Goal: Book appointment/travel/reservation

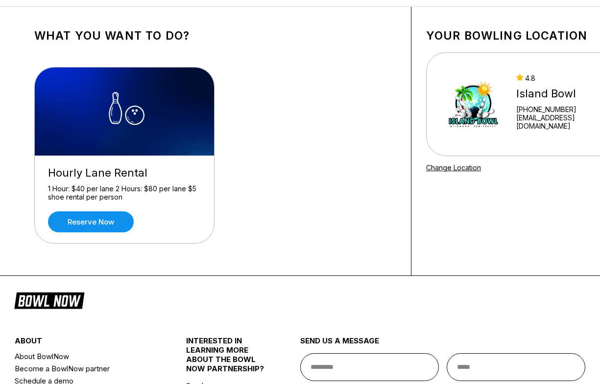
scroll to position [47, 0]
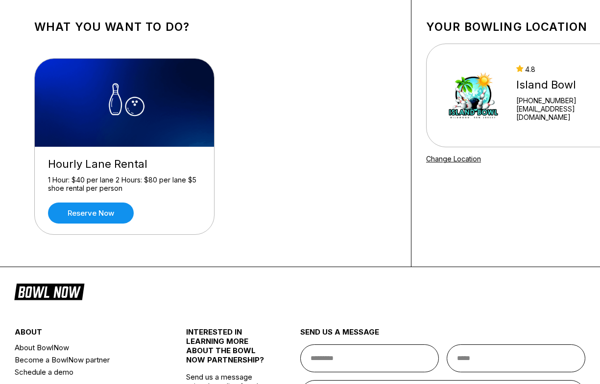
click at [129, 222] on div "Reserve now" at bounding box center [124, 213] width 153 height 21
click at [124, 218] on link "Reserve now" at bounding box center [91, 213] width 86 height 21
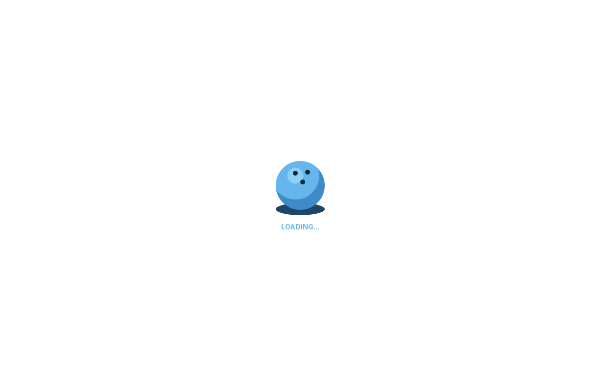
scroll to position [0, 0]
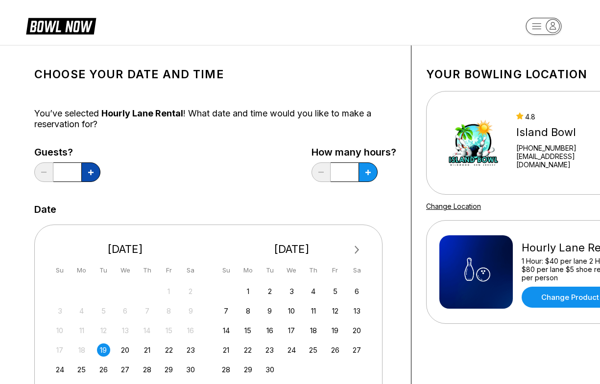
click at [89, 171] on icon at bounding box center [90, 172] width 5 height 5
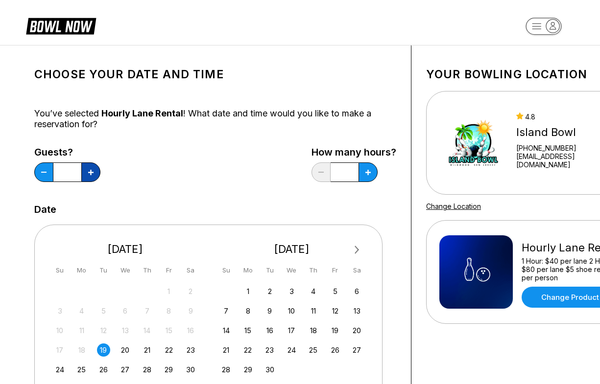
type input "*"
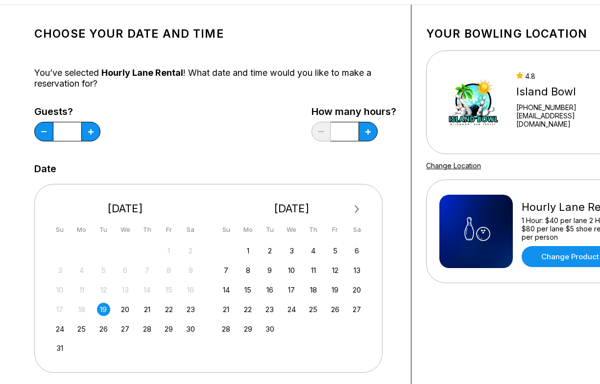
scroll to position [46, 0]
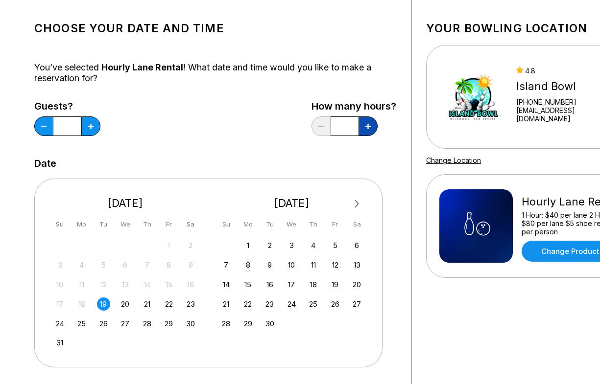
click at [100, 134] on button at bounding box center [90, 127] width 19 height 20
click at [101, 303] on div "19" at bounding box center [103, 304] width 13 height 13
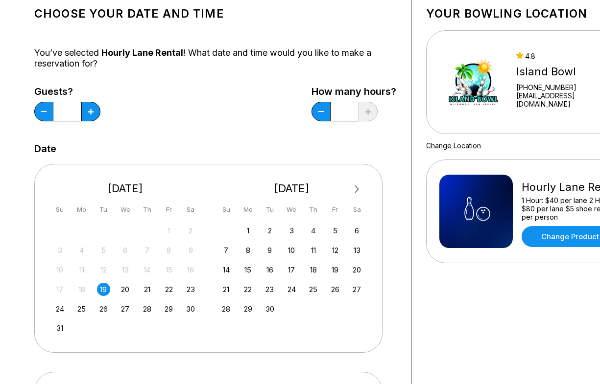
scroll to position [52, 0]
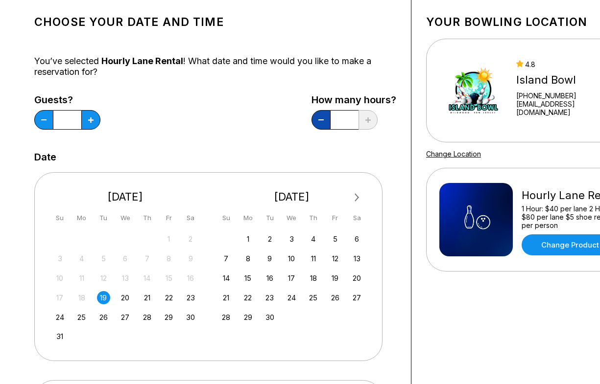
click at [53, 118] on button at bounding box center [43, 120] width 19 height 20
type input "*"
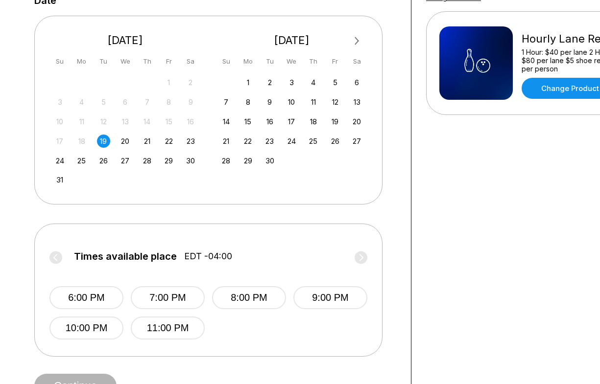
scroll to position [219, 0]
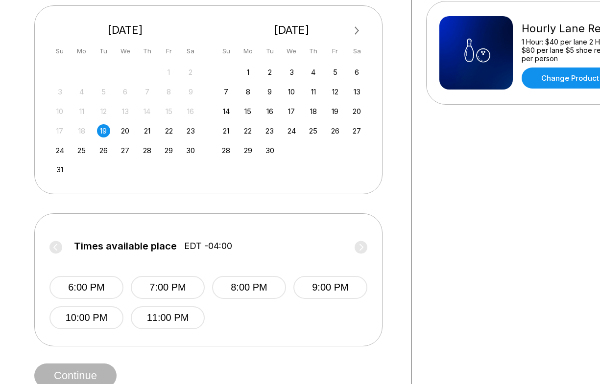
click at [102, 132] on div "19" at bounding box center [103, 130] width 13 height 13
click at [129, 127] on div "20" at bounding box center [124, 130] width 13 height 13
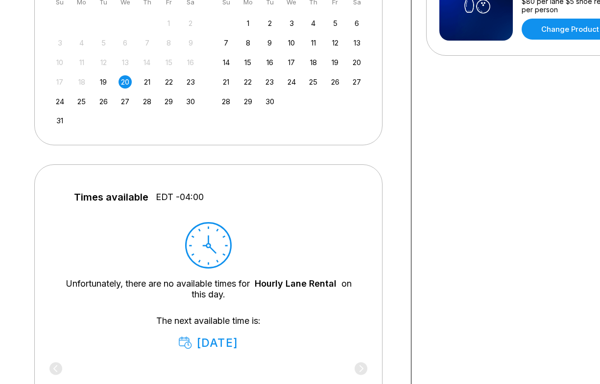
scroll to position [269, 0]
click at [142, 86] on div "21" at bounding box center [147, 81] width 13 height 13
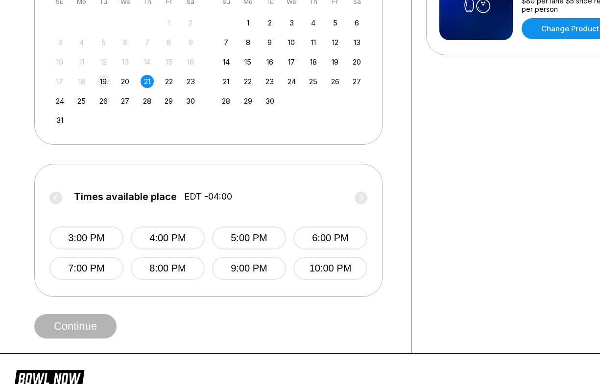
click at [104, 77] on div "19" at bounding box center [103, 81] width 13 height 13
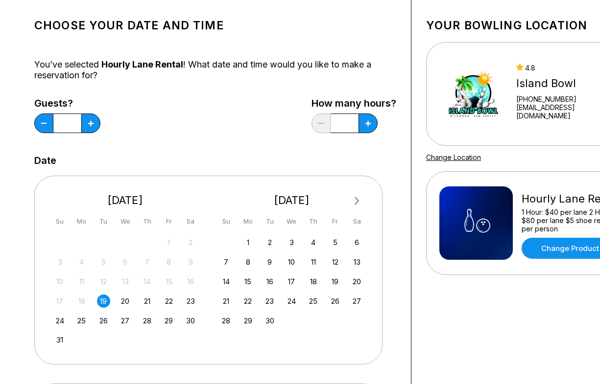
scroll to position [0, 0]
